Goal: Information Seeking & Learning: Learn about a topic

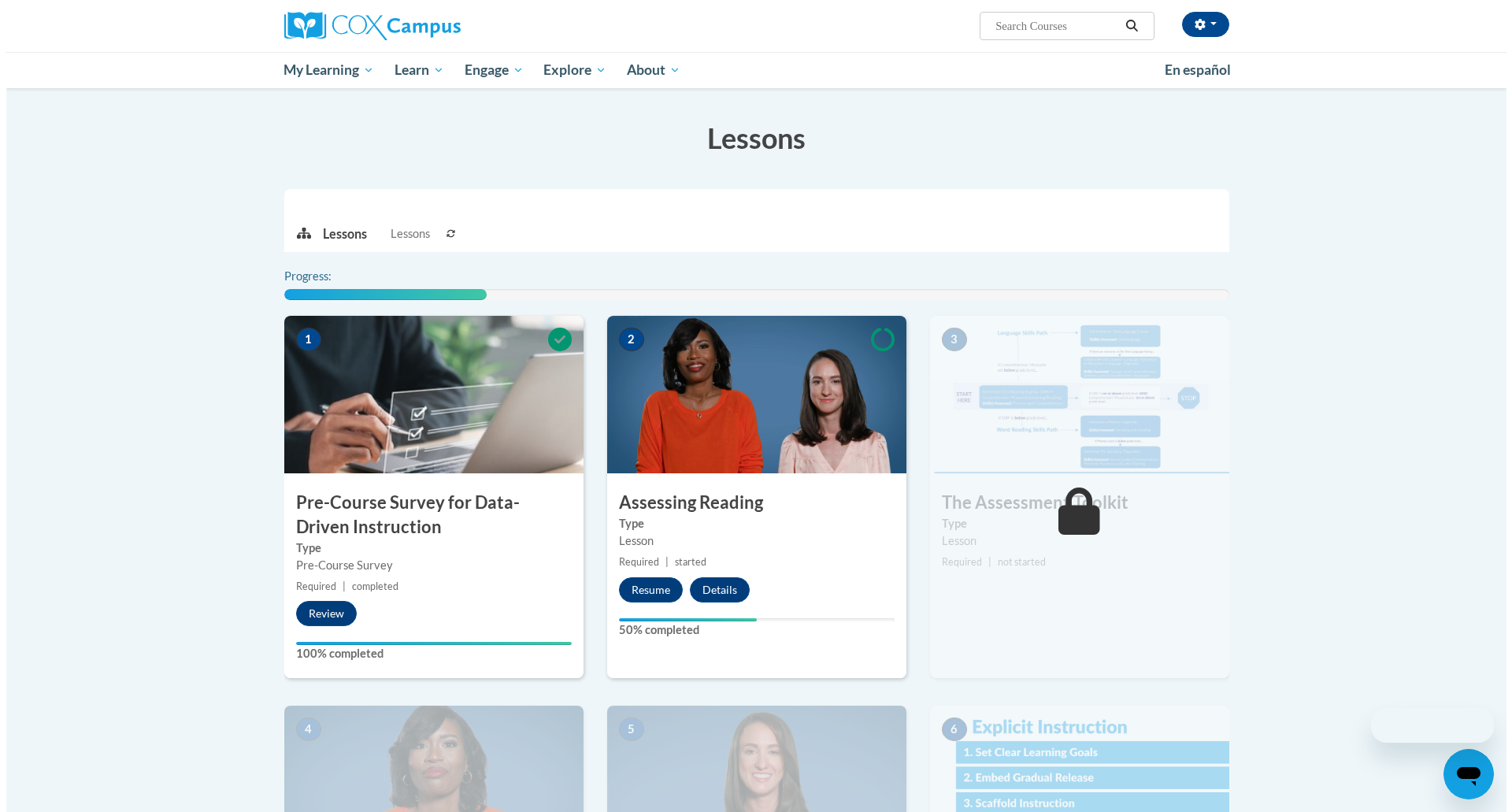
scroll to position [157, 0]
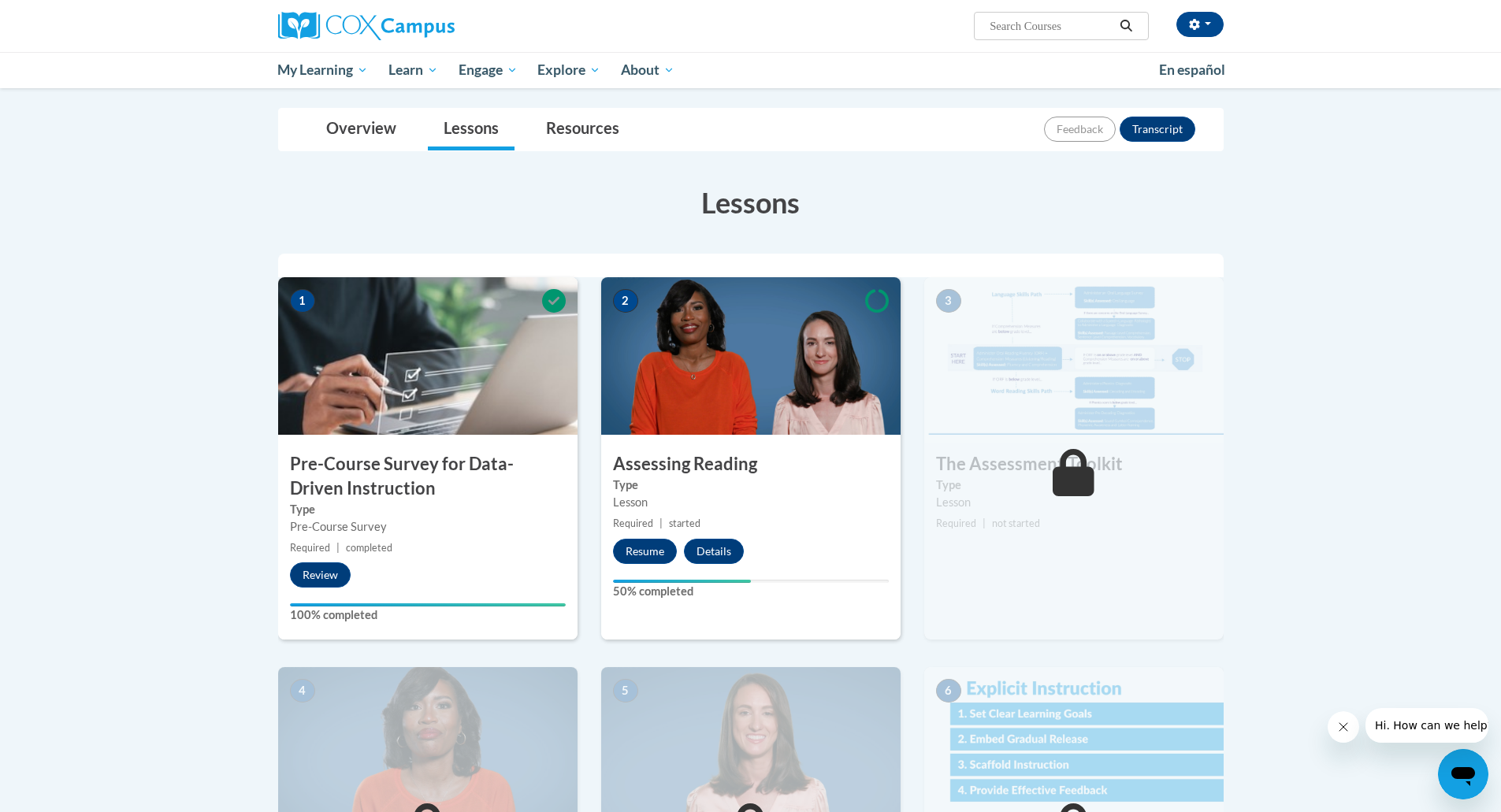
click at [668, 381] on img at bounding box center [751, 356] width 300 height 157
click at [656, 558] on button "Resume" at bounding box center [645, 552] width 64 height 25
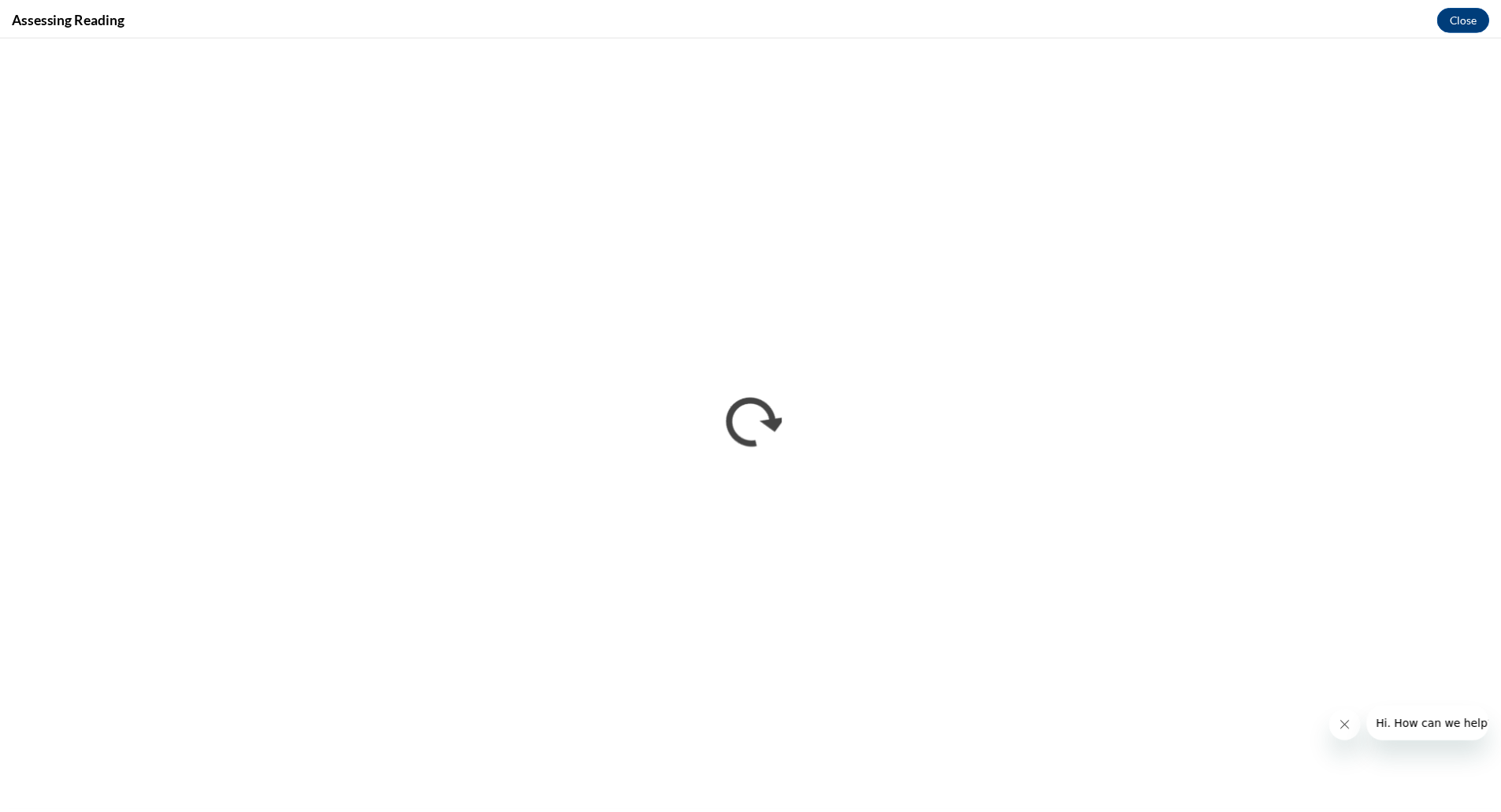
scroll to position [0, 0]
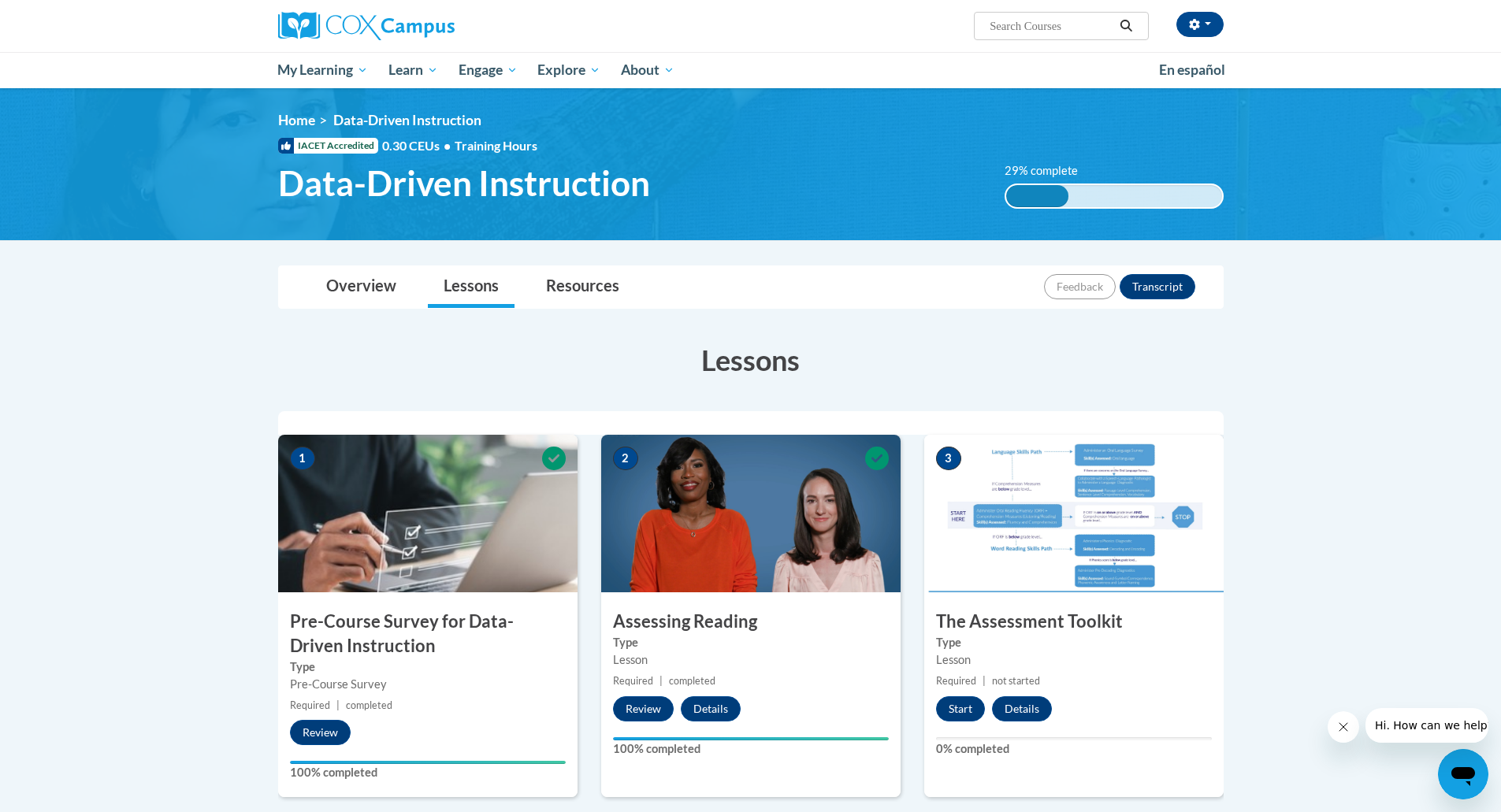
click at [737, 614] on h3 "Assessing Reading" at bounding box center [751, 622] width 300 height 24
click at [1031, 527] on img at bounding box center [1074, 514] width 300 height 157
click at [953, 711] on button "Start" at bounding box center [960, 709] width 49 height 25
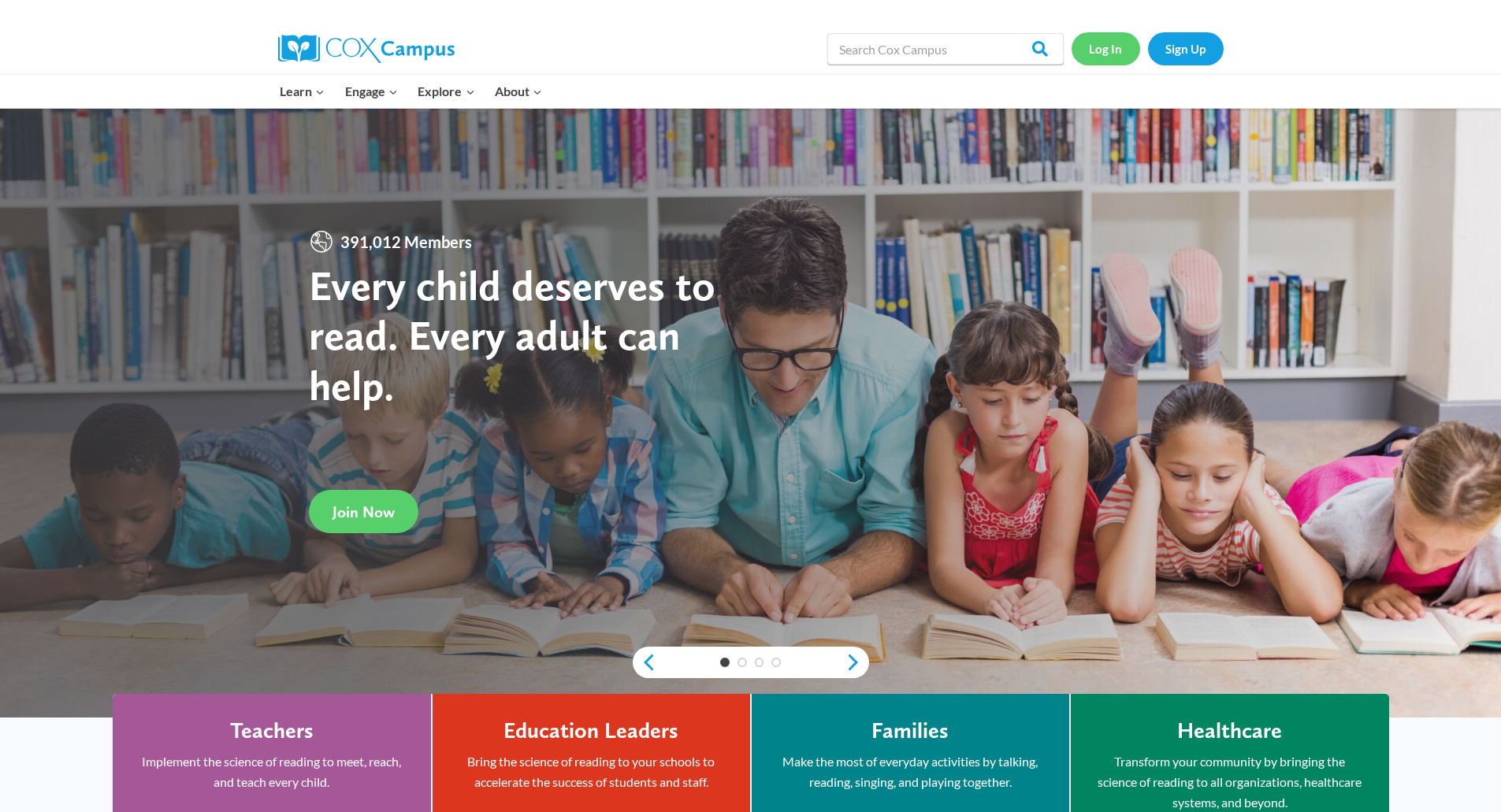
click at [1105, 60] on link "Log In" at bounding box center [1106, 49] width 69 height 33
